Goal: Find specific page/section

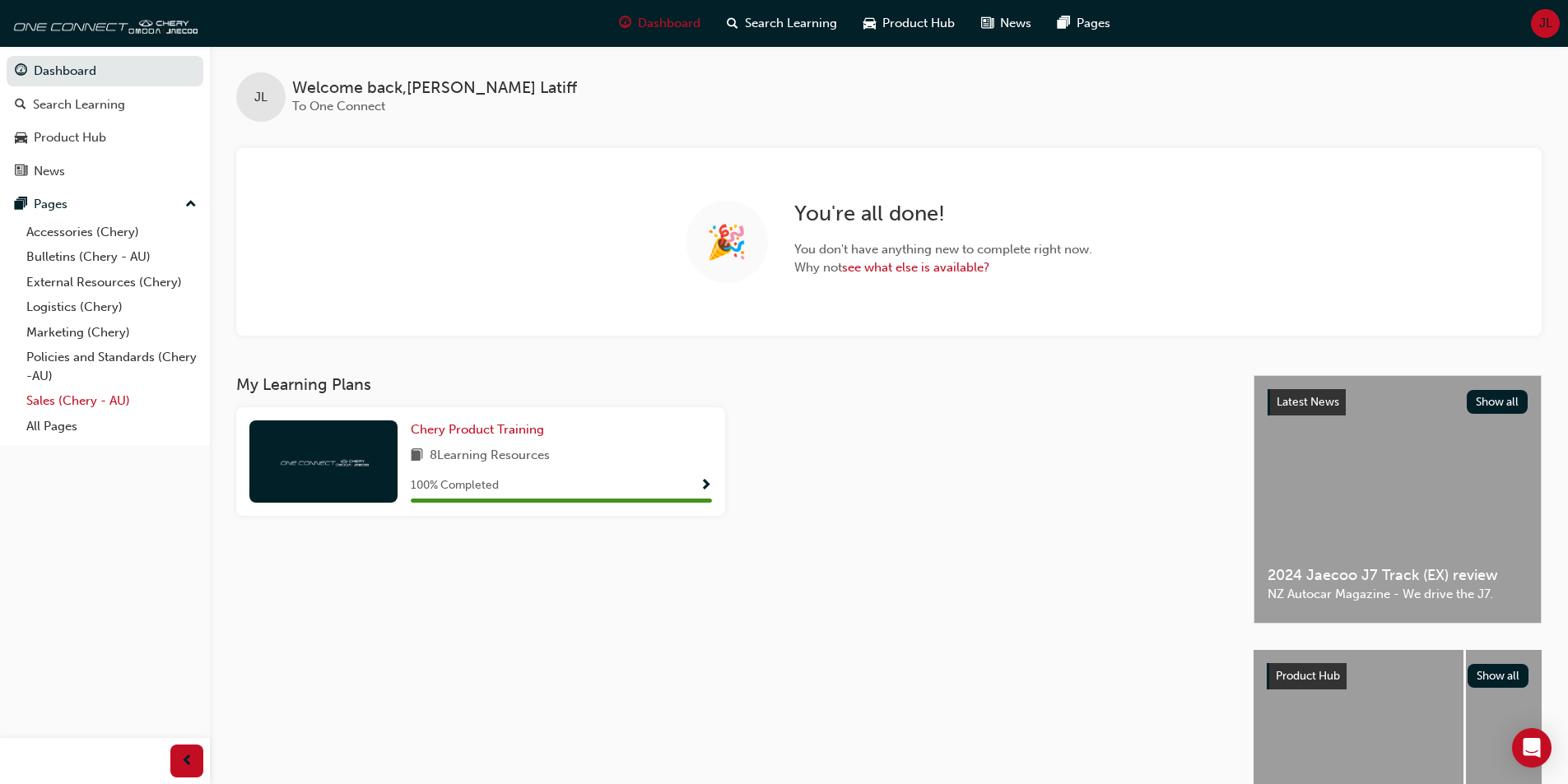
click at [60, 401] on link "Sales (Chery - AU)" at bounding box center [111, 401] width 183 height 26
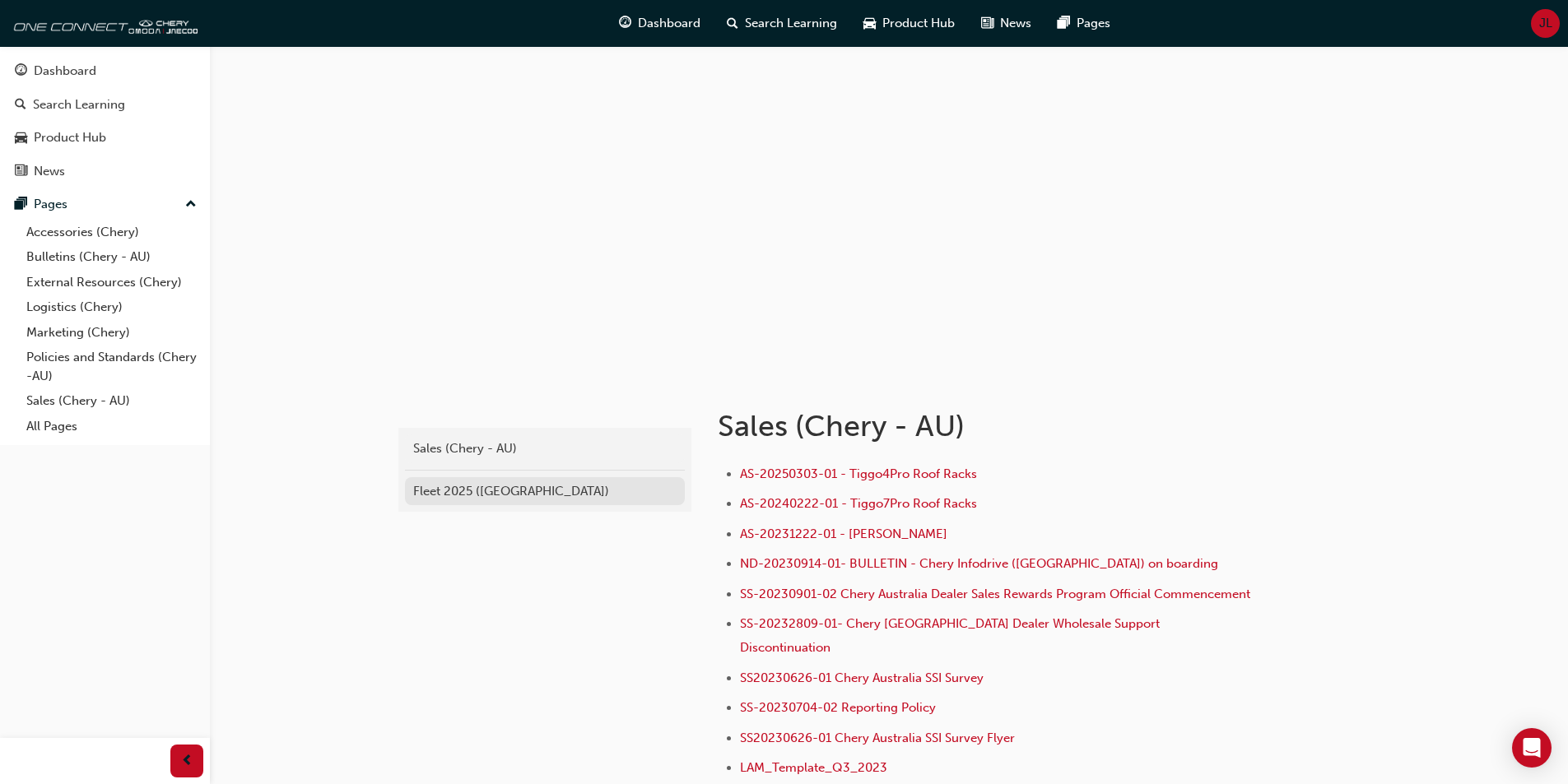
click at [476, 484] on div "Fleet 2025 ([GEOGRAPHIC_DATA])" at bounding box center [544, 492] width 264 height 19
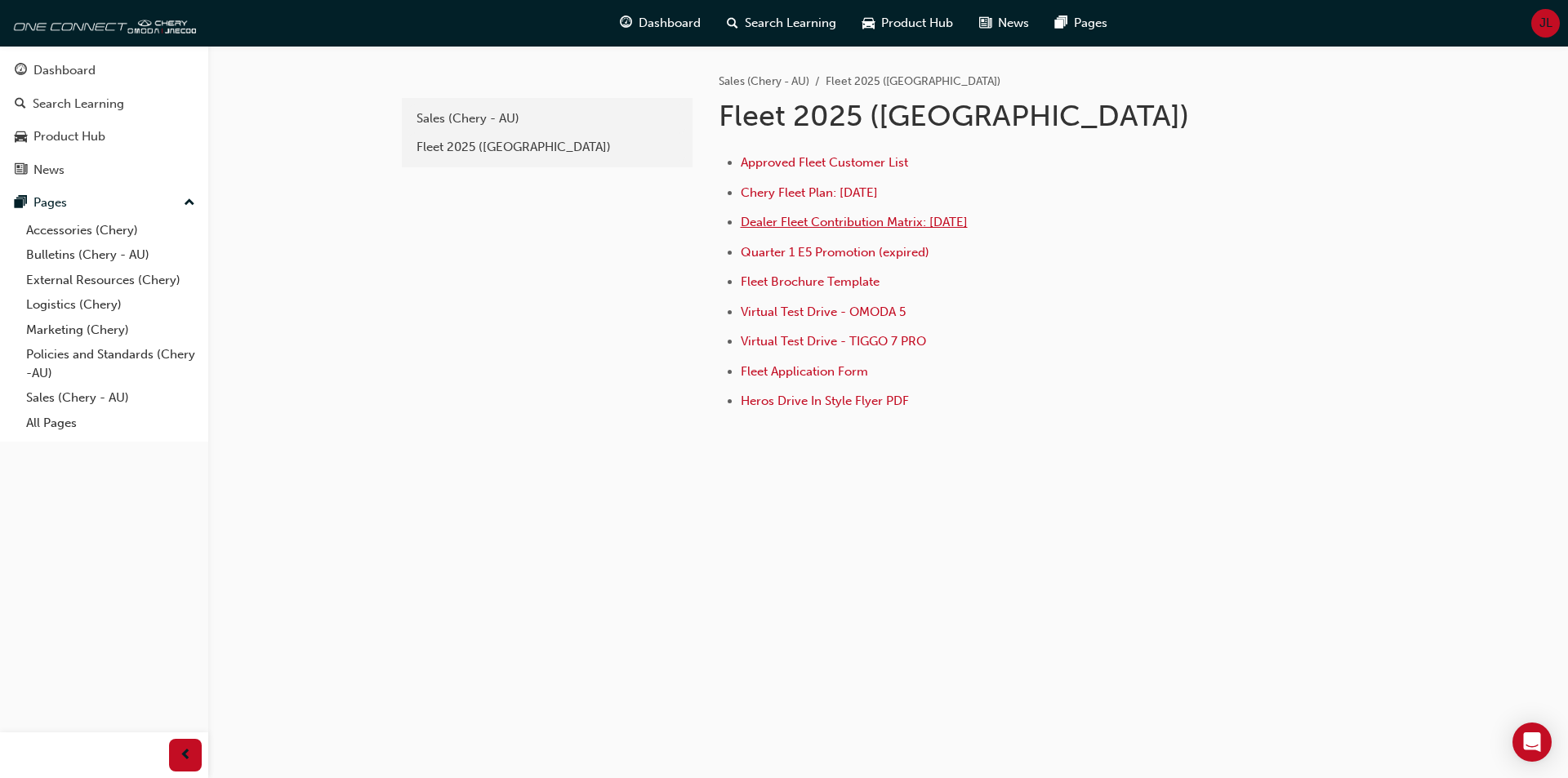
click at [837, 221] on span "Dealer Fleet Contribution Matrix: [DATE]" at bounding box center [854, 222] width 227 height 15
